Goal: Navigation & Orientation: Find specific page/section

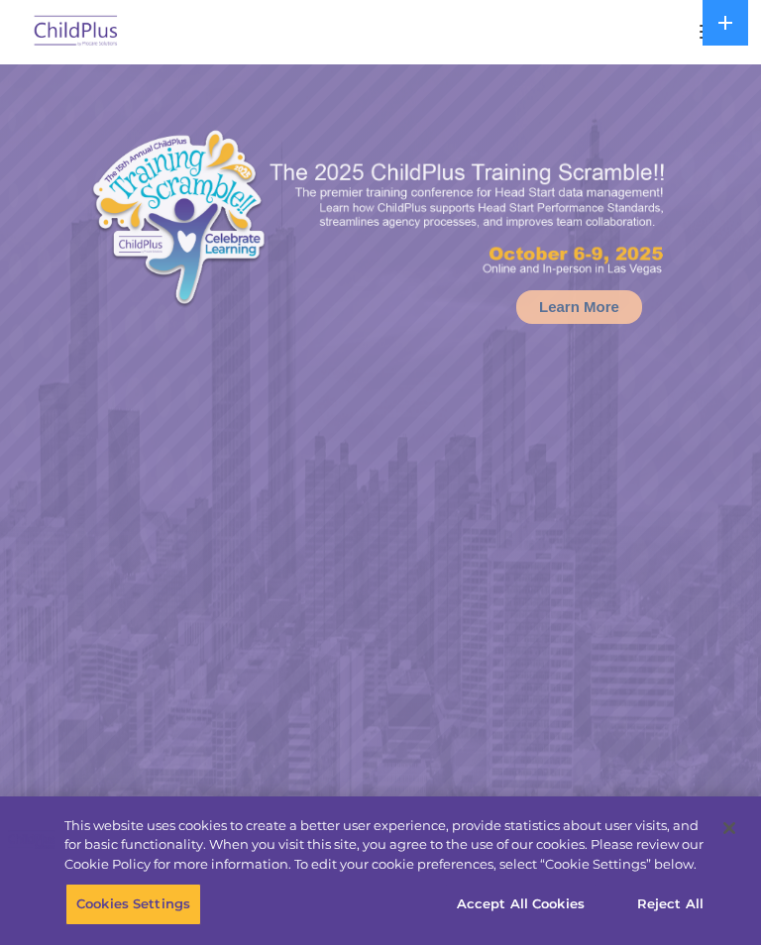
select select "MEDIUM"
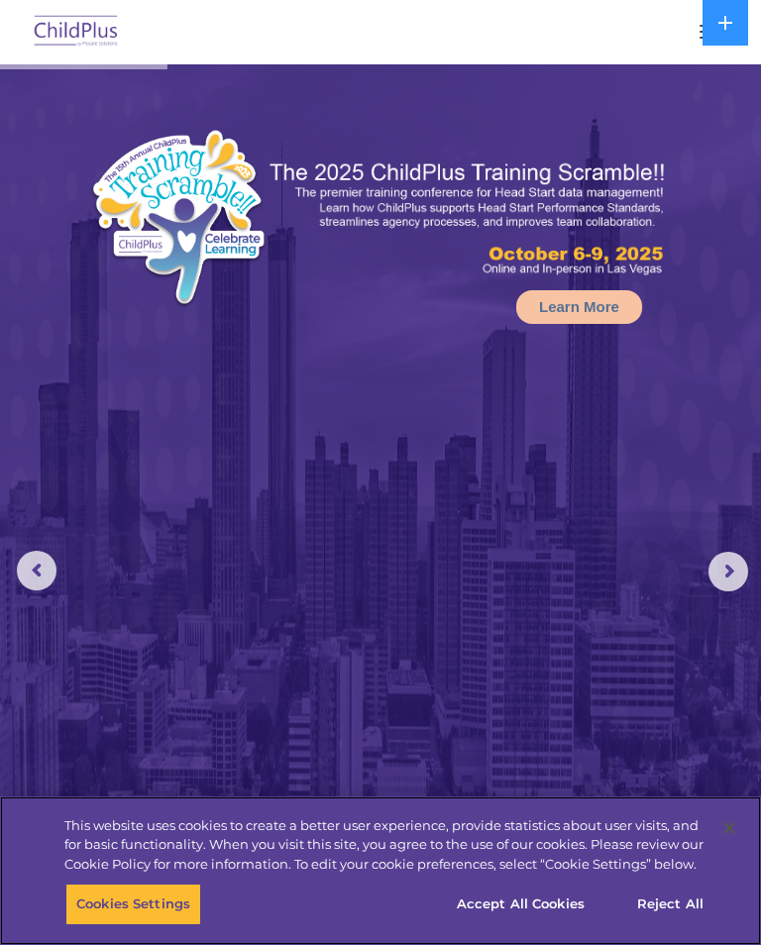
click at [536, 920] on button "Accept All Cookies" at bounding box center [521, 905] width 150 height 42
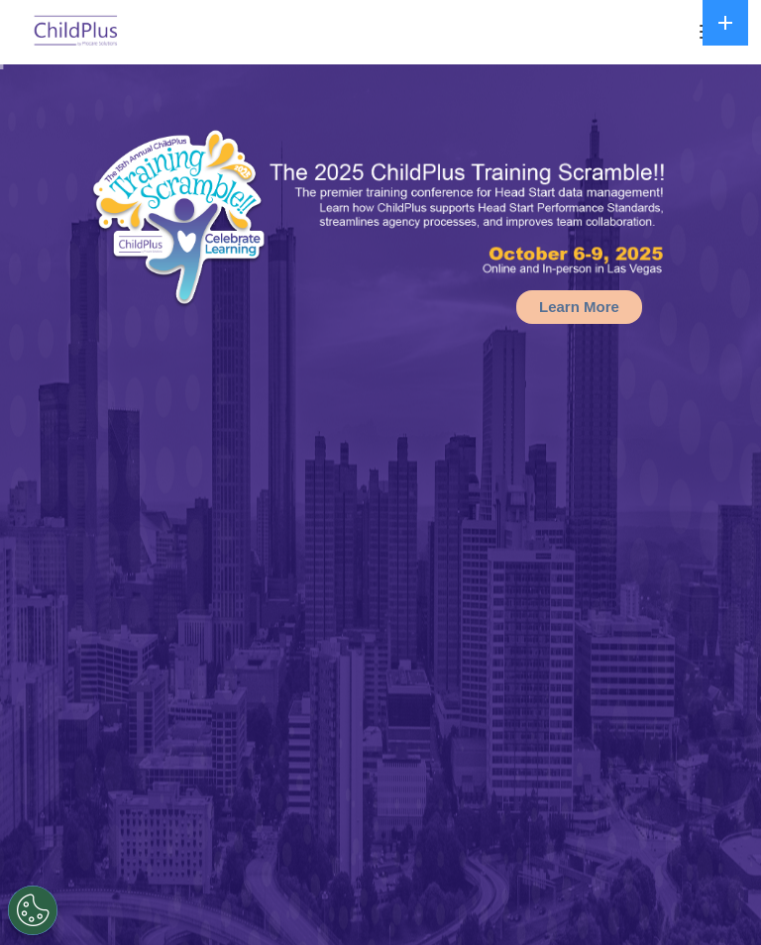
select select "MEDIUM"
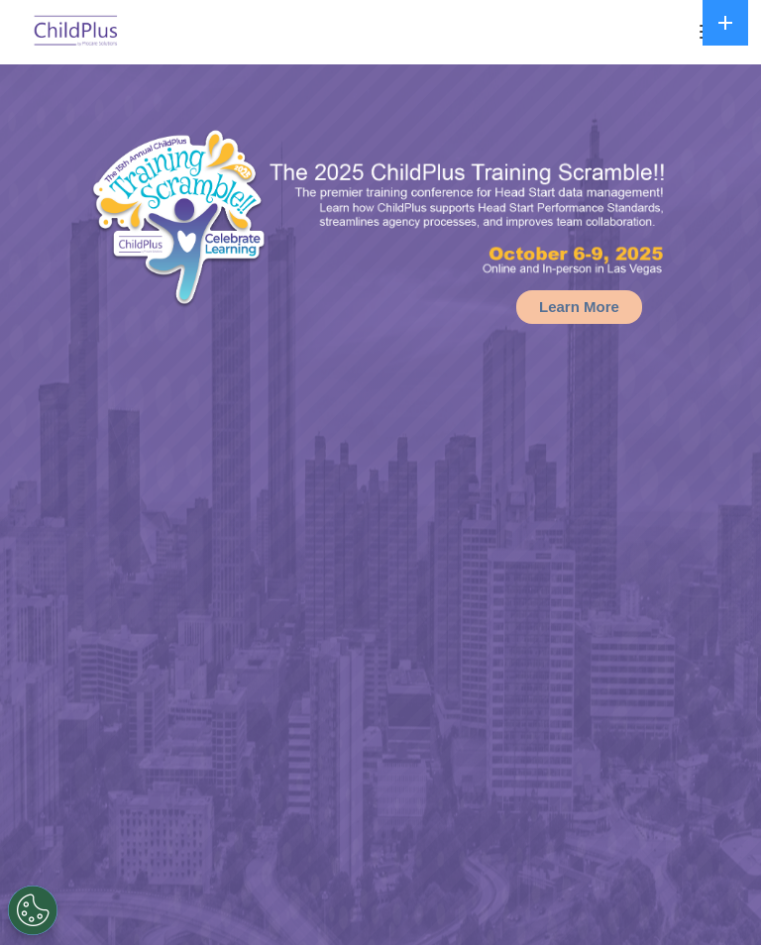
select select "MEDIUM"
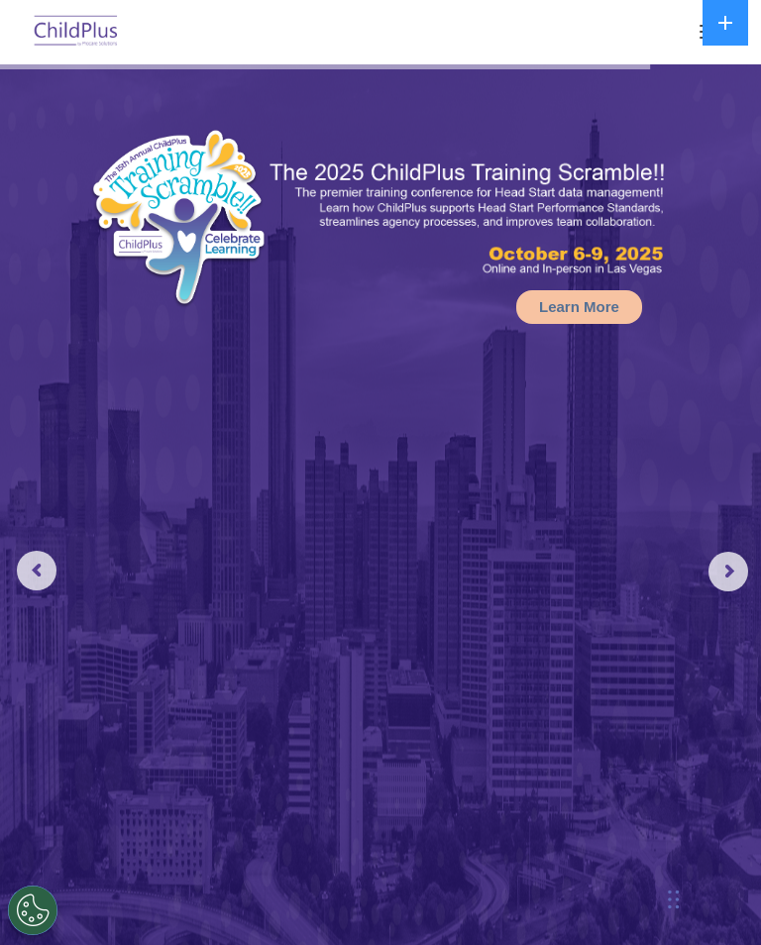
click at [732, 25] on icon at bounding box center [725, 23] width 16 height 16
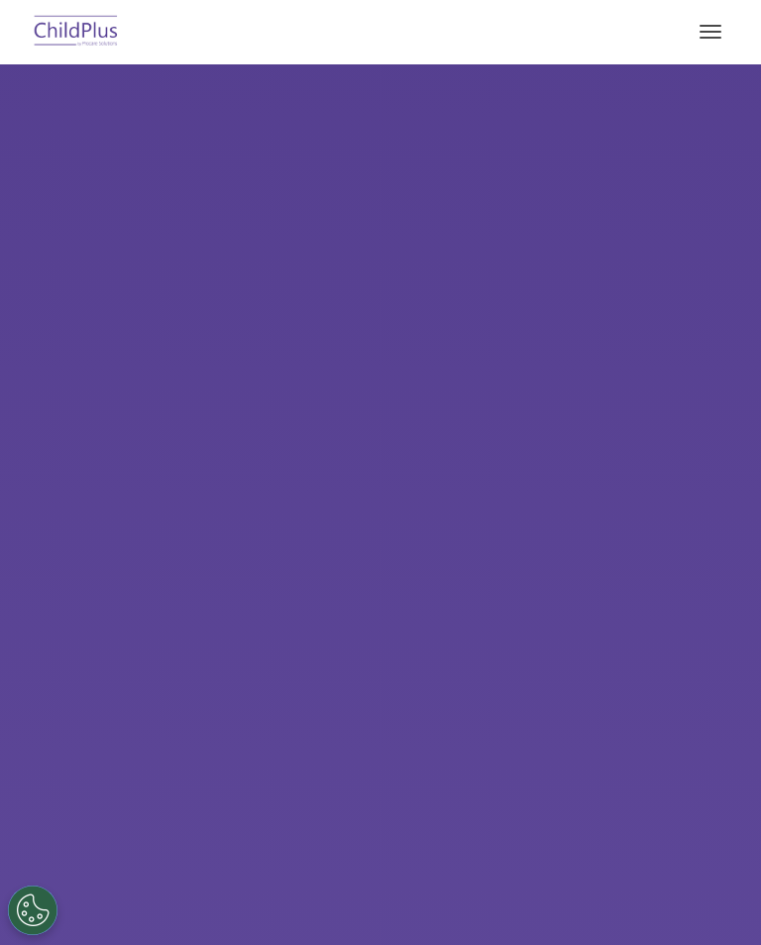
click at [719, 34] on button at bounding box center [725, 23] width 46 height 46
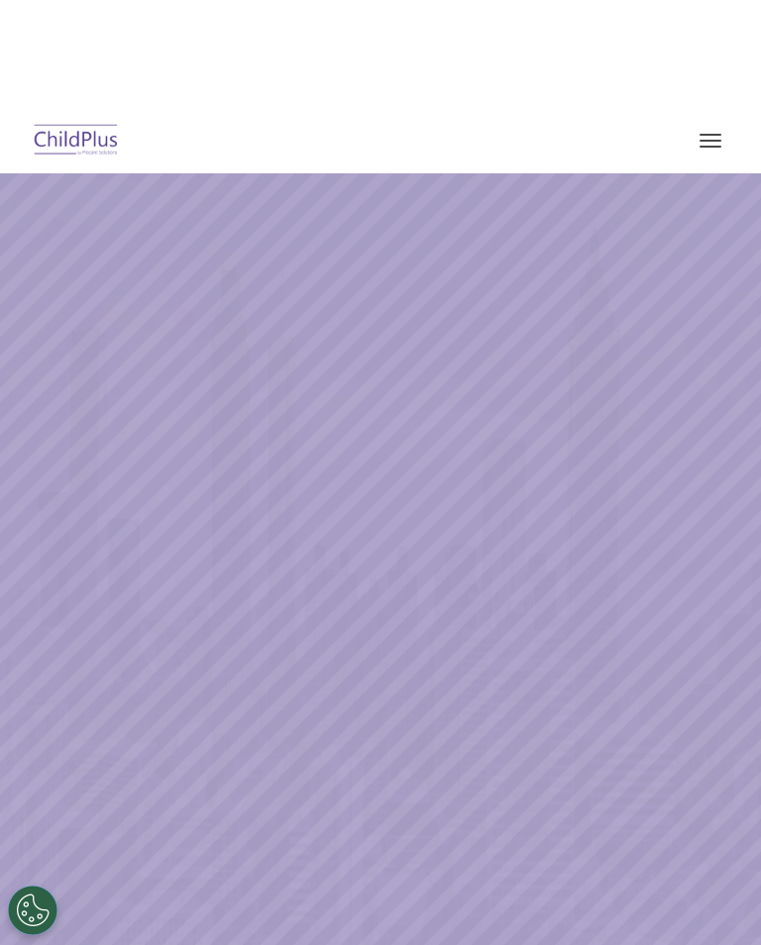
select select "MEDIUM"
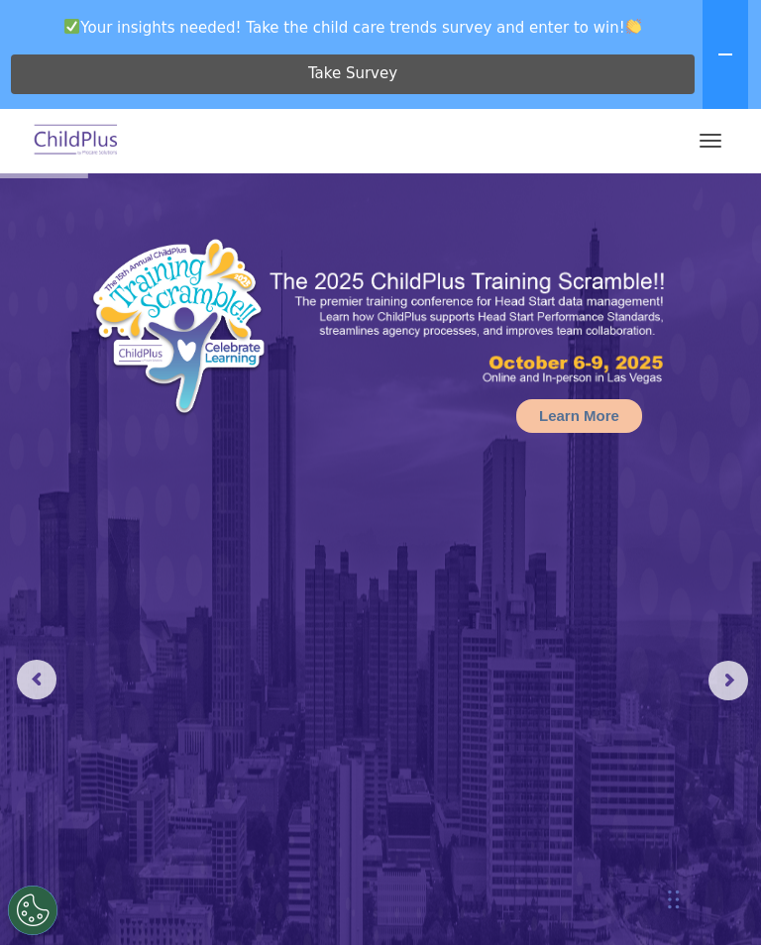
click at [52, 143] on img at bounding box center [76, 141] width 93 height 47
click at [86, 145] on img at bounding box center [76, 141] width 93 height 47
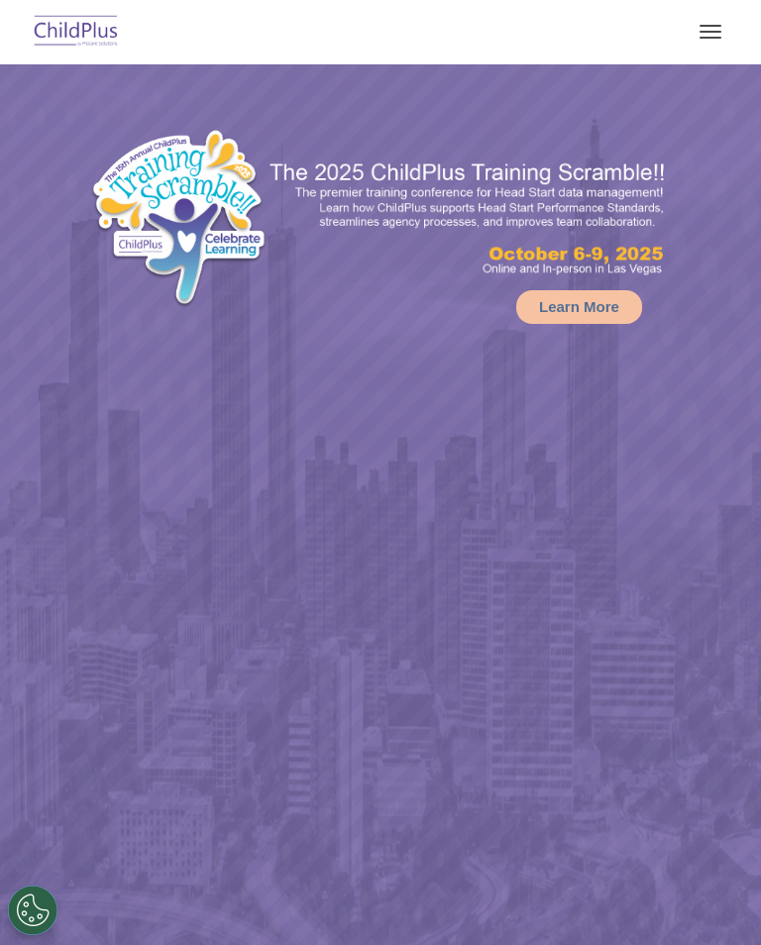
select select "MEDIUM"
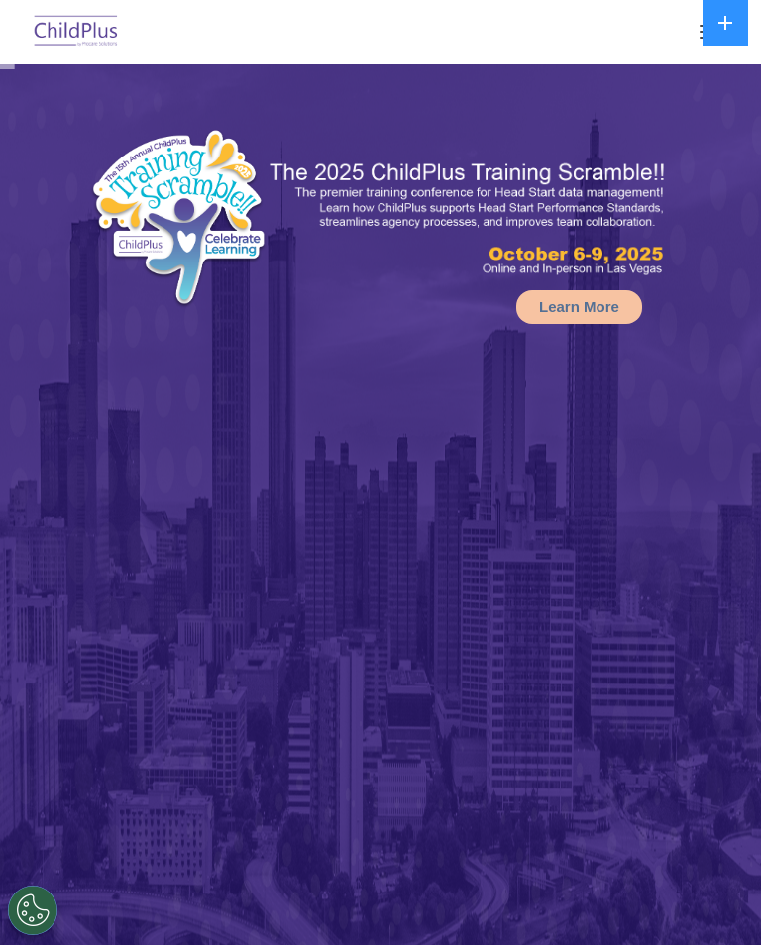
select select "MEDIUM"
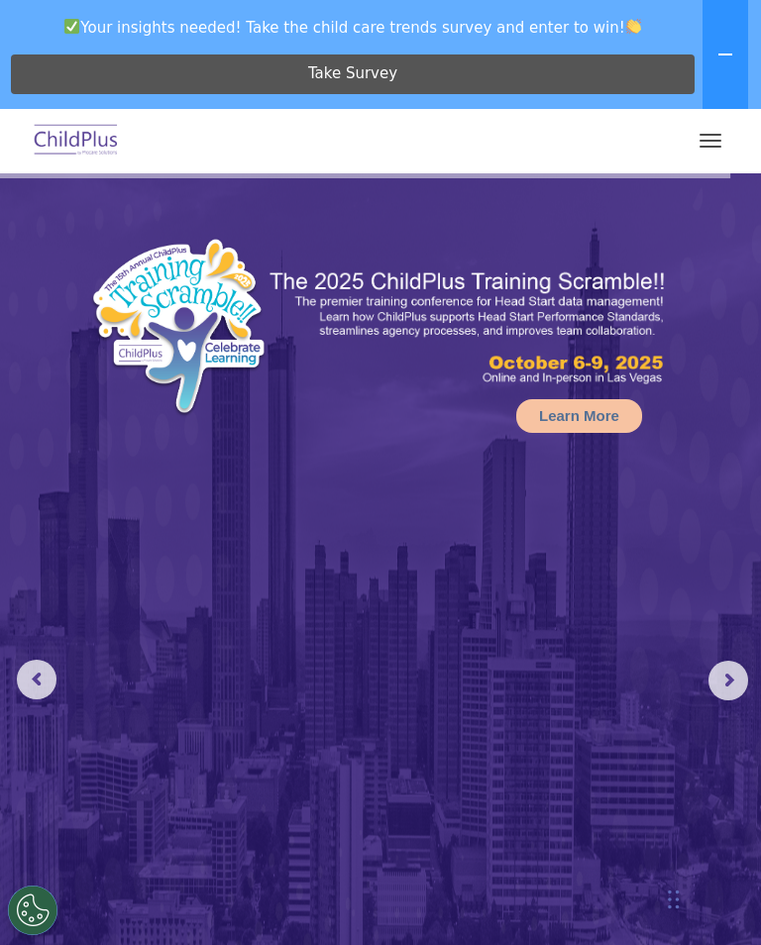
click at [703, 136] on button "button" at bounding box center [710, 141] width 42 height 32
